Goal: Task Accomplishment & Management: Manage account settings

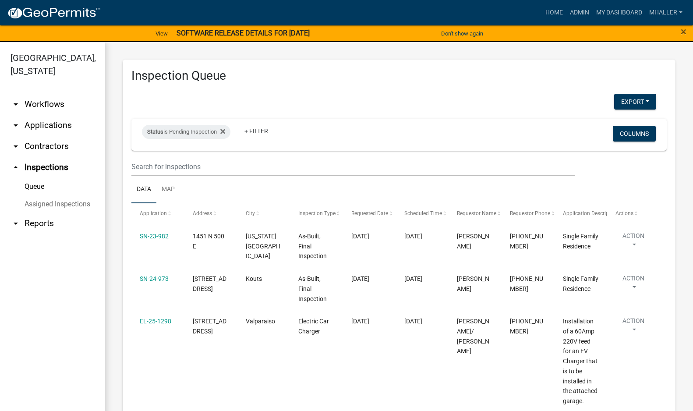
select select "1: 25"
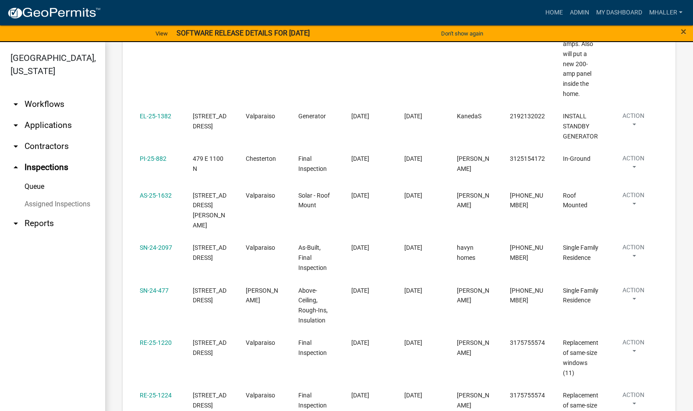
click at [47, 115] on link "arrow_drop_down Applications" at bounding box center [52, 125] width 105 height 21
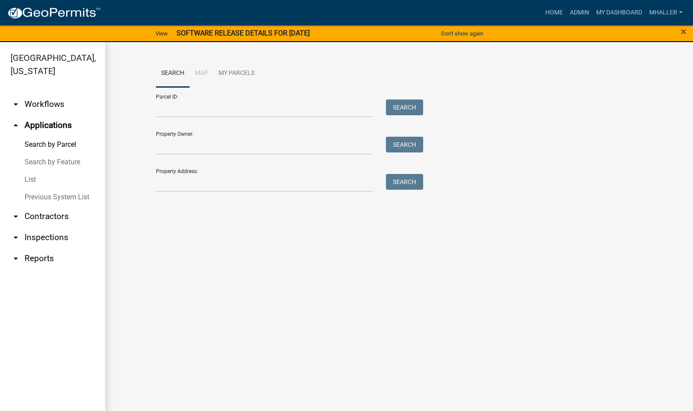
click at [33, 227] on link "arrow_drop_down Inspections" at bounding box center [52, 237] width 105 height 21
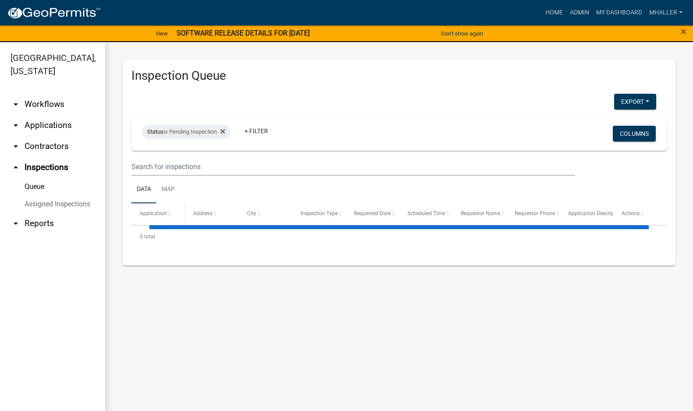
select select "1: 25"
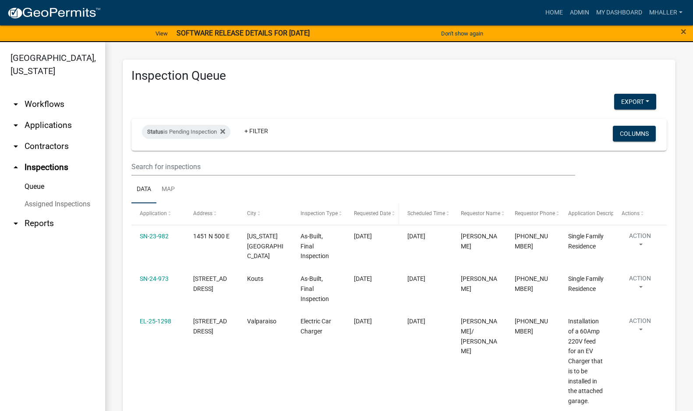
click at [380, 216] on span "Requested Date" at bounding box center [372, 213] width 37 height 6
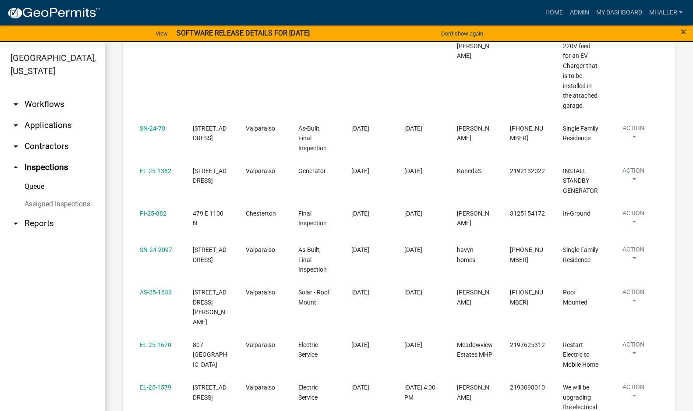
scroll to position [351, 0]
